Goal: Obtain resource: Obtain resource

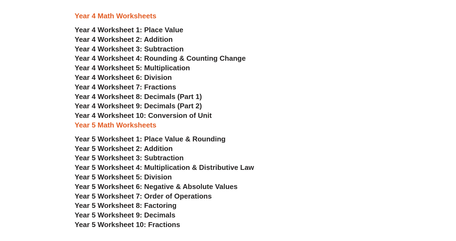
scroll to position [877, 0]
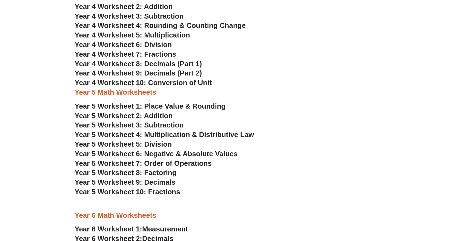
click at [155, 182] on span "Year 5 Worksheet 9: Decimals" at bounding box center [125, 182] width 101 height 8
click at [151, 153] on span "Year 5 Worksheet 6: Negative & Absolute Values" at bounding box center [156, 154] width 163 height 8
click at [156, 192] on span "Year 5 Worksheet 10: Fractions" at bounding box center [127, 192] width 105 height 8
click at [127, 135] on span "Year 5 Worksheet 4: Multiplication & Distributive Law" at bounding box center [164, 135] width 179 height 8
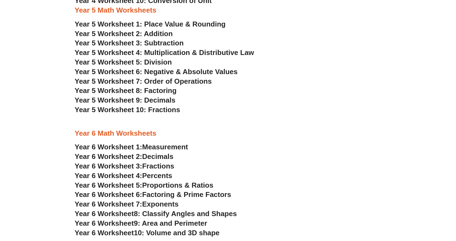
click at [195, 225] on span "9: Area and Perimeter" at bounding box center [170, 223] width 73 height 8
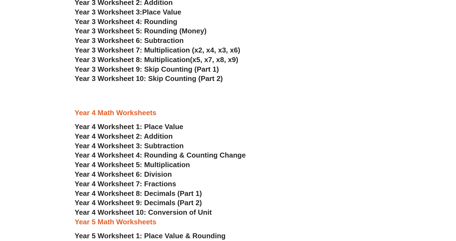
scroll to position [740, 0]
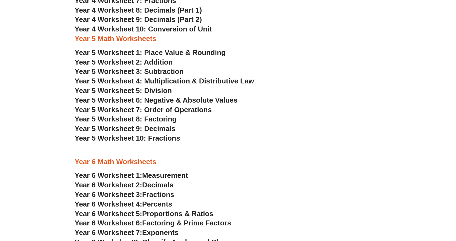
scroll to position [958, 0]
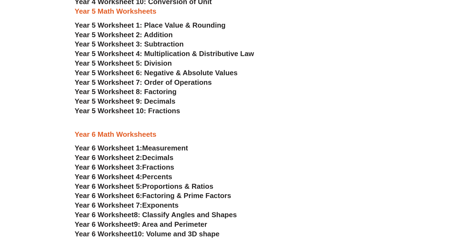
click at [216, 214] on span "8: Classify Angles and Shapes" at bounding box center [185, 215] width 103 height 8
